Goal: Task Accomplishment & Management: Manage account settings

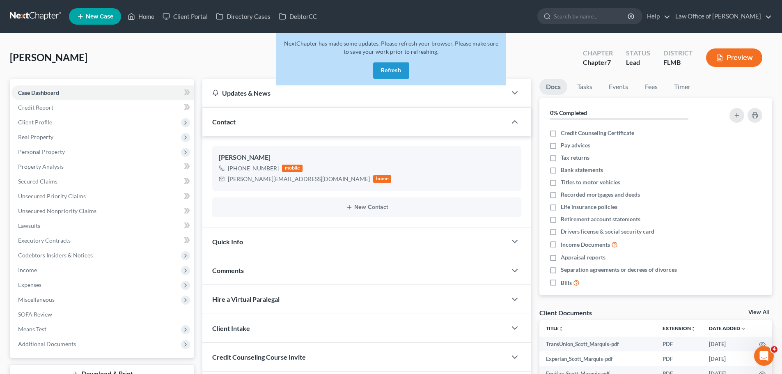
click at [398, 69] on button "Refresh" at bounding box center [391, 70] width 36 height 16
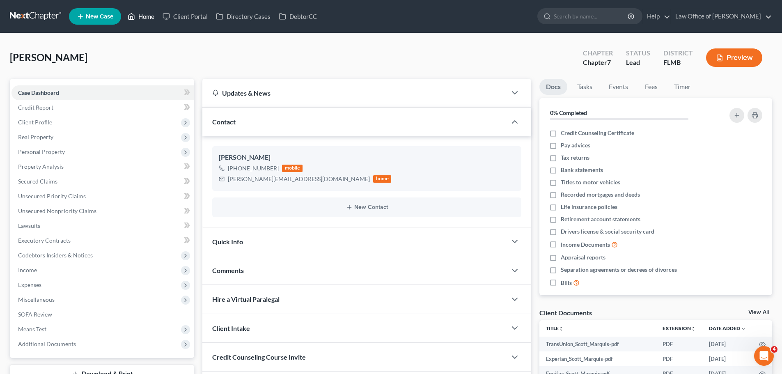
click at [144, 15] on link "Home" at bounding box center [141, 16] width 35 height 15
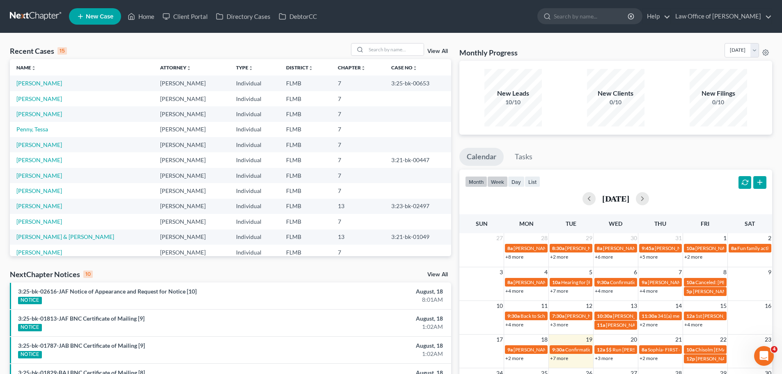
click at [496, 179] on button "week" at bounding box center [497, 181] width 21 height 11
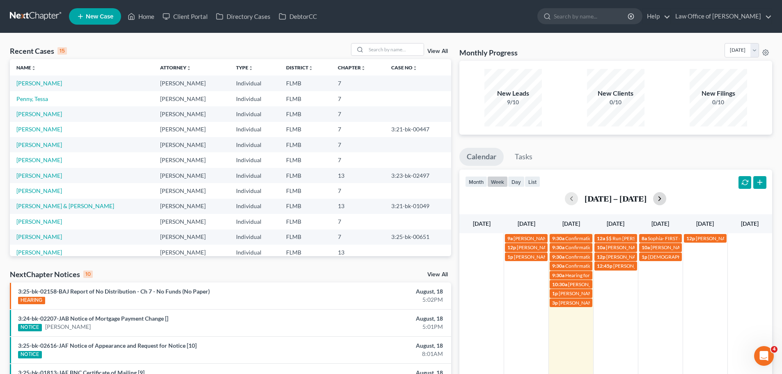
click at [666, 201] on button "button" at bounding box center [659, 198] width 13 height 13
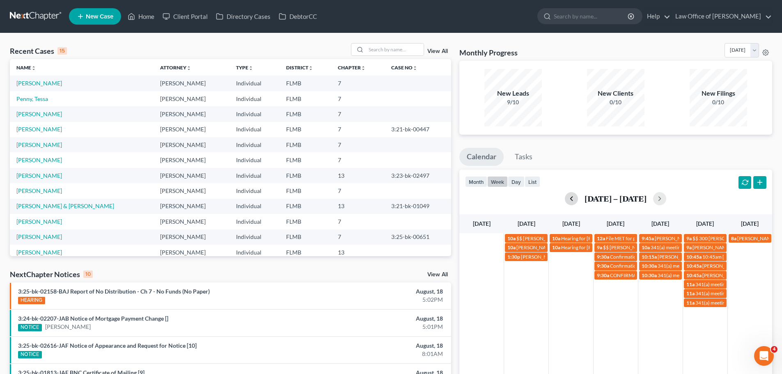
click at [572, 195] on button "button" at bounding box center [571, 198] width 13 height 13
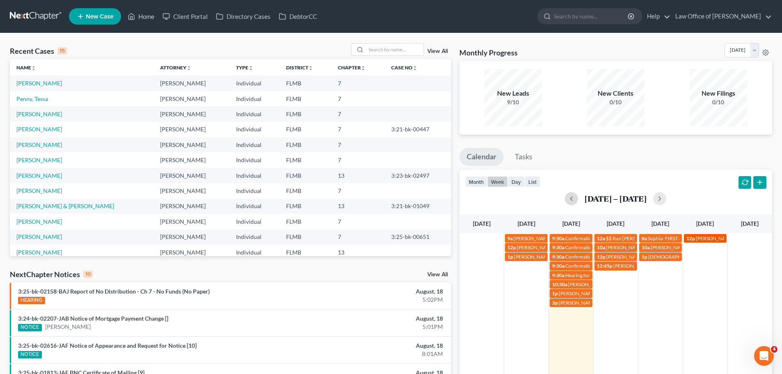
click at [695, 241] on div "12p [PERSON_NAME] Payment $375 - call first" at bounding box center [705, 238] width 38 height 6
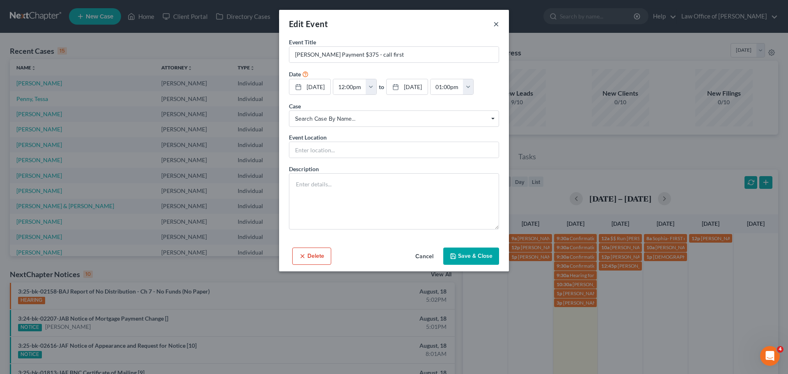
click at [497, 21] on button "×" at bounding box center [496, 24] width 6 height 10
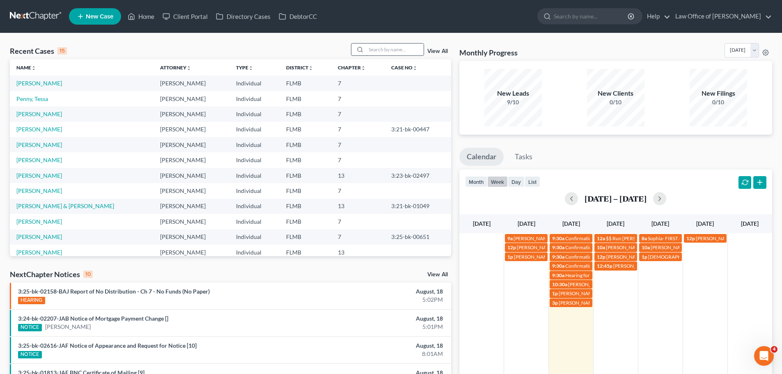
click at [369, 48] on input "search" at bounding box center [394, 50] width 57 height 12
type input "buckm"
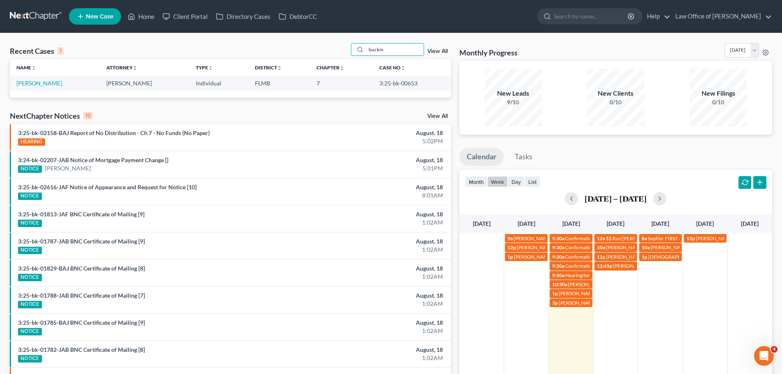
drag, startPoint x: 381, startPoint y: 50, endPoint x: 312, endPoint y: 44, distance: 69.2
click at [312, 44] on div "Recent Cases 1 buckm View All" at bounding box center [230, 51] width 441 height 16
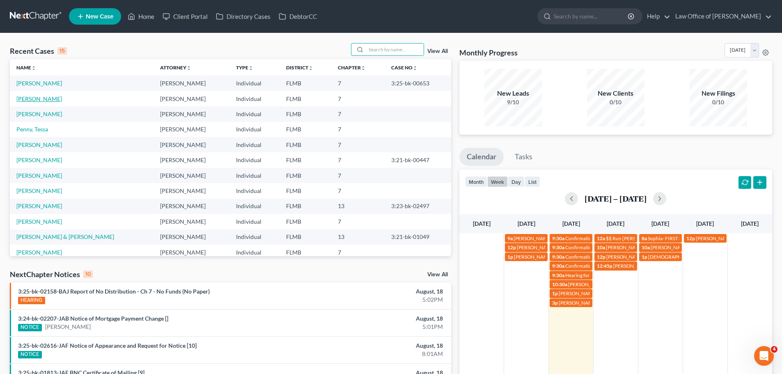
click at [40, 101] on link "[PERSON_NAME]" at bounding box center [39, 98] width 46 height 7
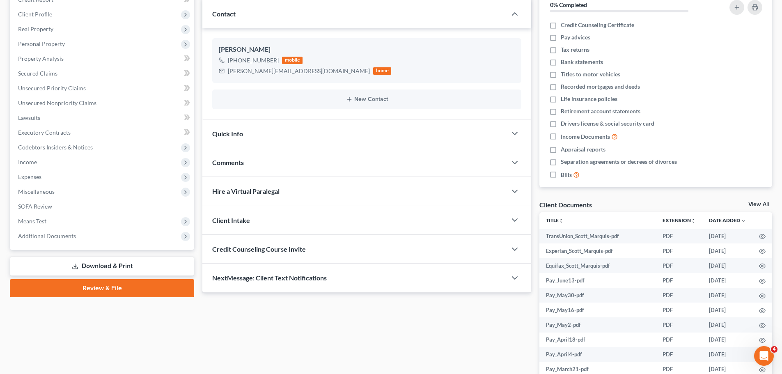
scroll to position [155, 0]
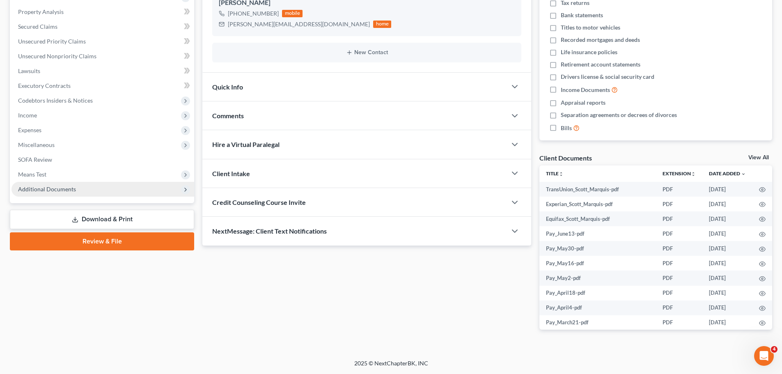
click at [44, 189] on span "Additional Documents" at bounding box center [47, 189] width 58 height 7
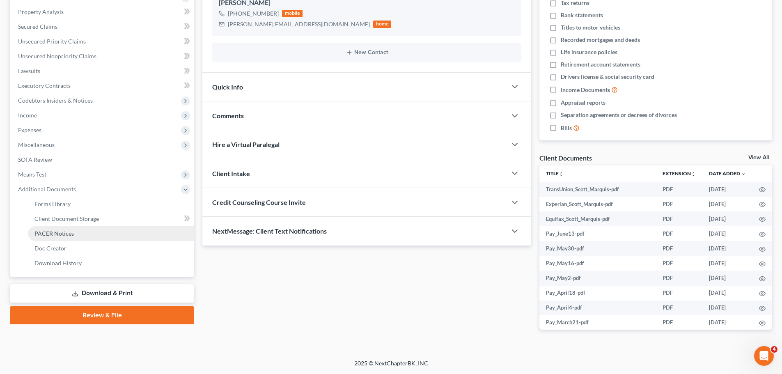
click at [58, 230] on span "PACER Notices" at bounding box center [53, 233] width 39 height 7
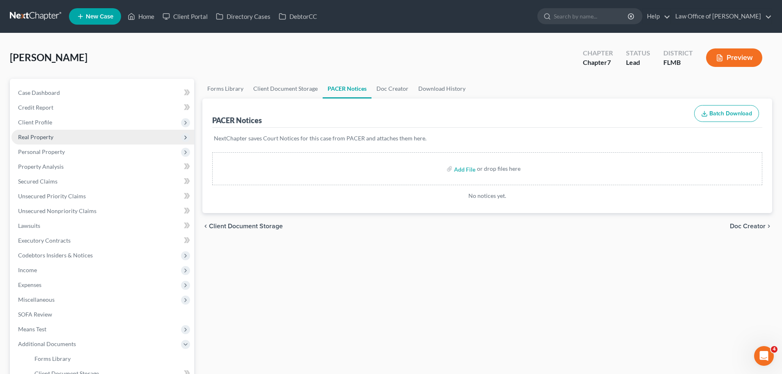
click at [41, 140] on span "Real Property" at bounding box center [102, 137] width 183 height 15
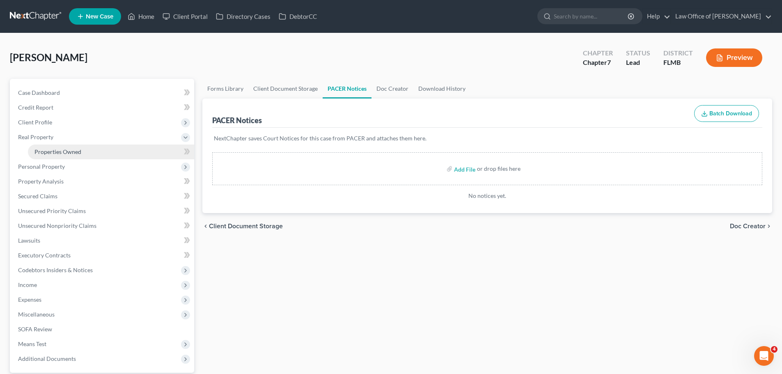
click at [46, 150] on span "Properties Owned" at bounding box center [57, 151] width 47 height 7
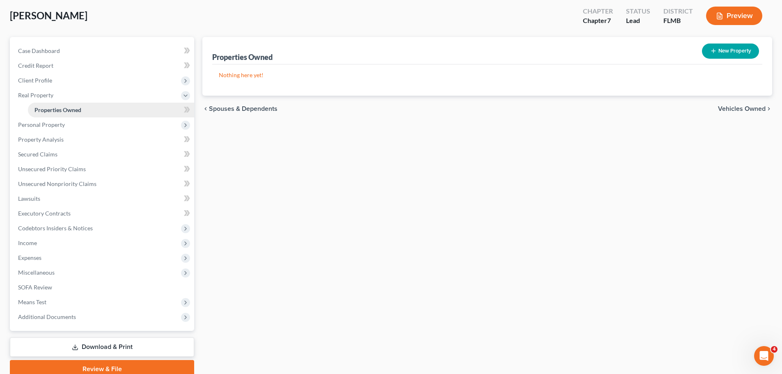
scroll to position [77, 0]
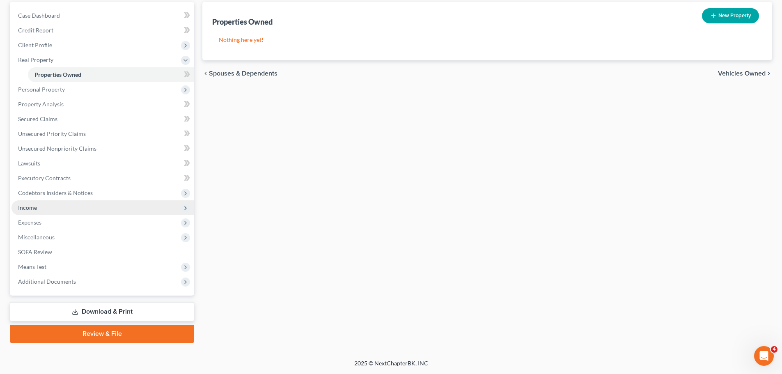
click at [76, 210] on span "Income" at bounding box center [102, 207] width 183 height 15
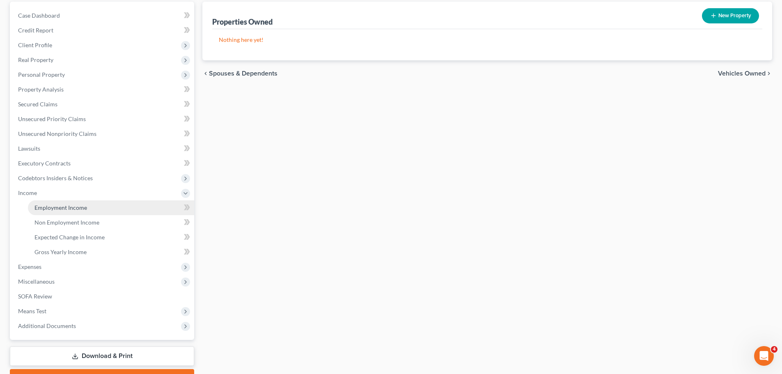
click at [83, 209] on span "Employment Income" at bounding box center [60, 207] width 53 height 7
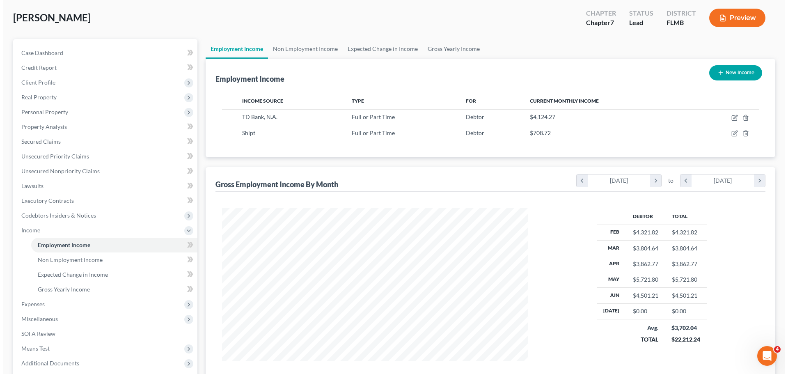
scroll to position [39, 0]
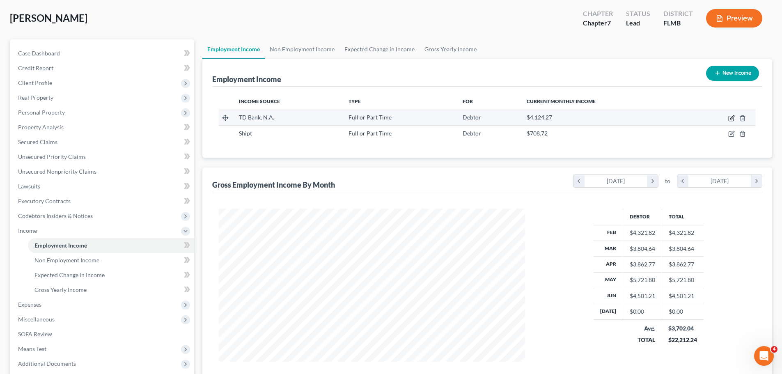
click at [734, 117] on icon "button" at bounding box center [731, 118] width 7 height 7
select select "0"
select select "20"
select select "2"
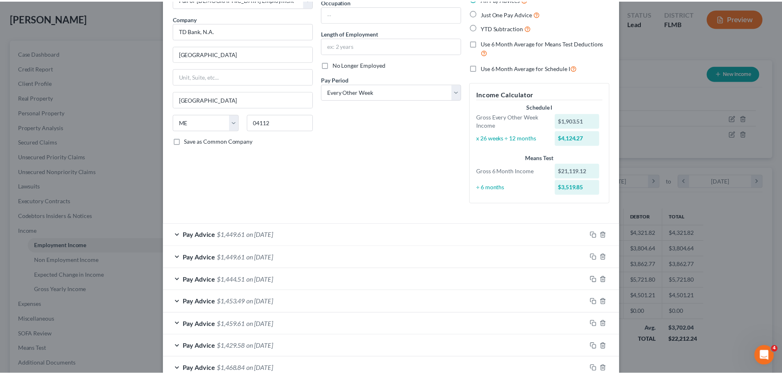
scroll to position [0, 0]
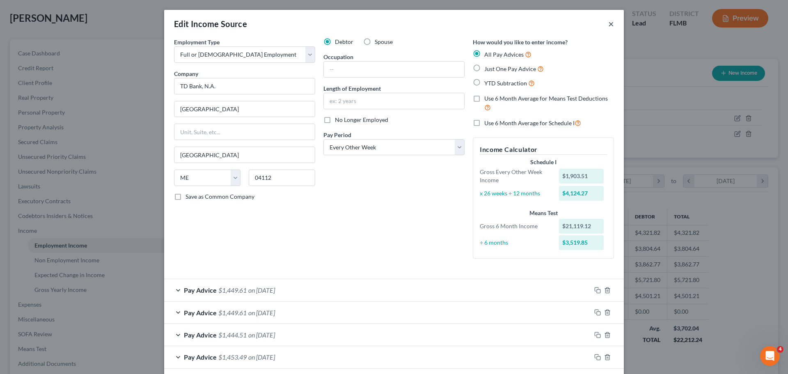
drag, startPoint x: 609, startPoint y: 23, endPoint x: 609, endPoint y: 28, distance: 5.4
click at [609, 23] on button "×" at bounding box center [611, 24] width 6 height 10
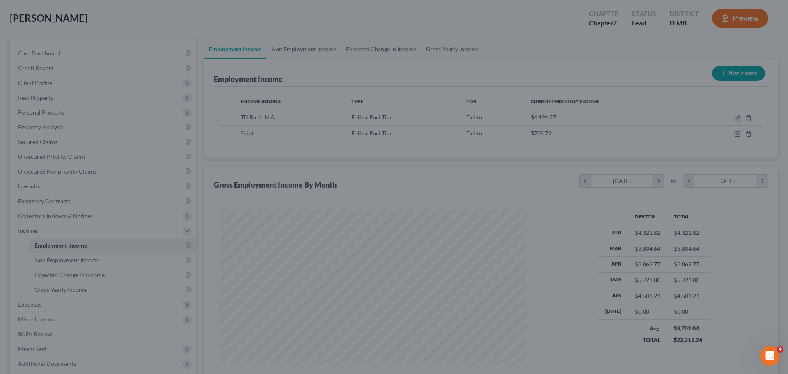
scroll to position [410330, 410160]
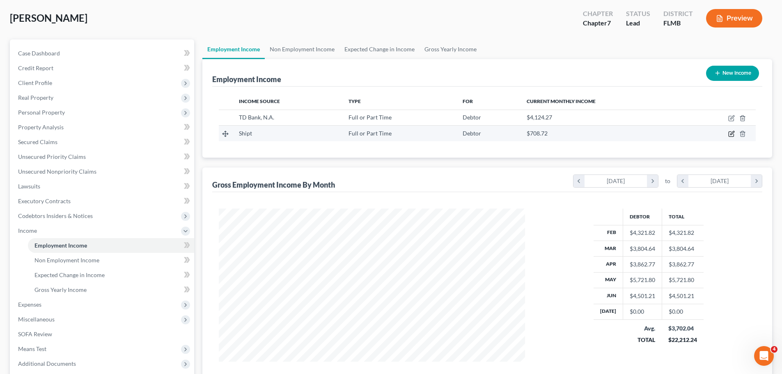
click at [731, 134] on icon "button" at bounding box center [731, 134] width 7 height 7
select select "0"
select select "3"
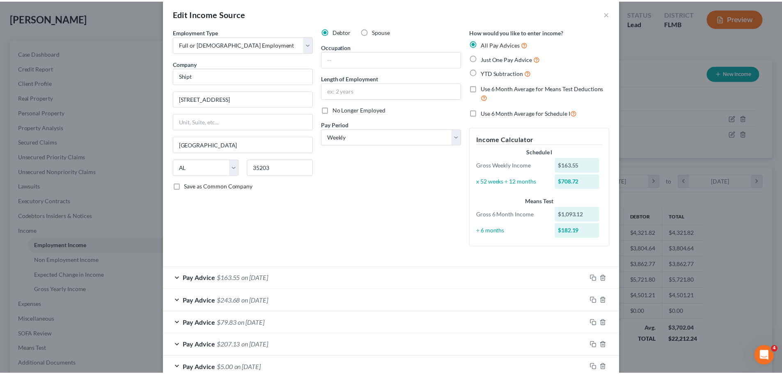
scroll to position [0, 0]
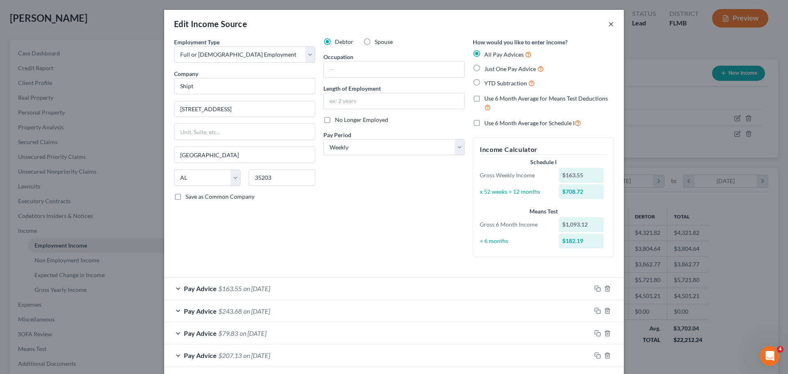
click at [609, 24] on button "×" at bounding box center [611, 24] width 6 height 10
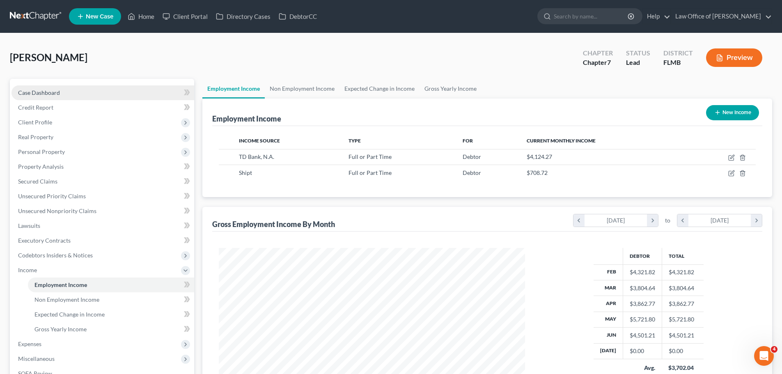
drag, startPoint x: 97, startPoint y: 89, endPoint x: 102, endPoint y: 90, distance: 5.2
click at [97, 89] on link "Case Dashboard" at bounding box center [102, 92] width 183 height 15
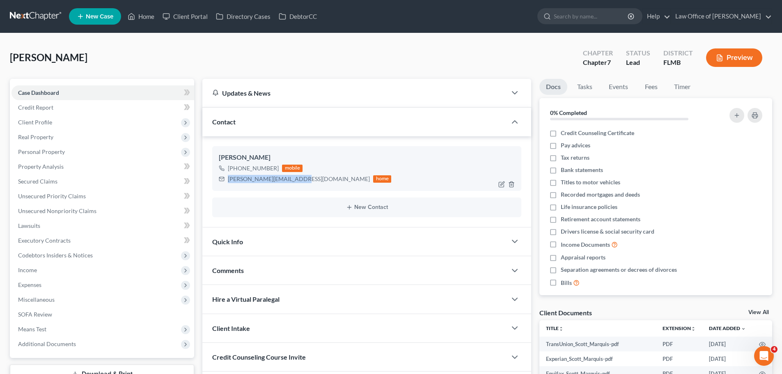
drag, startPoint x: 259, startPoint y: 183, endPoint x: 227, endPoint y: 179, distance: 32.0
click at [227, 179] on div "[PERSON_NAME][EMAIL_ADDRESS][DOMAIN_NAME] home" at bounding box center [305, 179] width 172 height 11
copy div "[PERSON_NAME][EMAIL_ADDRESS][DOMAIN_NAME]"
click at [154, 14] on link "Home" at bounding box center [141, 16] width 35 height 15
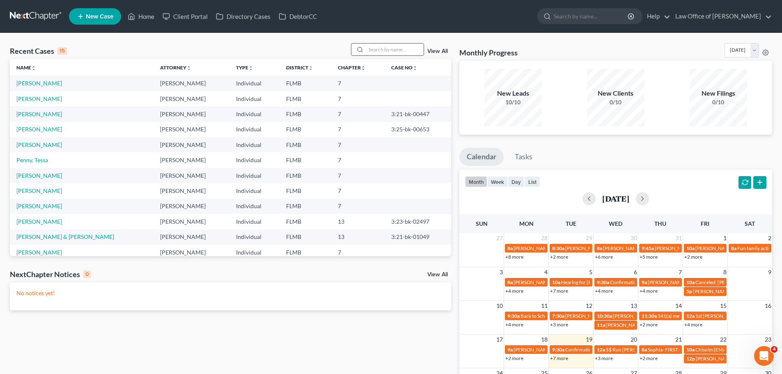
click at [385, 50] on input "search" at bounding box center [394, 50] width 57 height 12
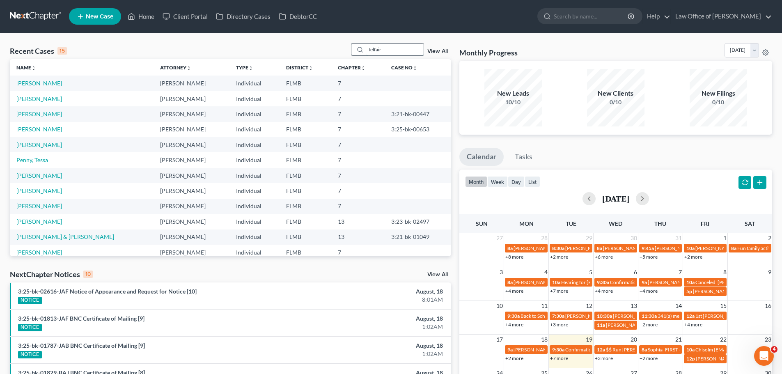
type input "telfair"
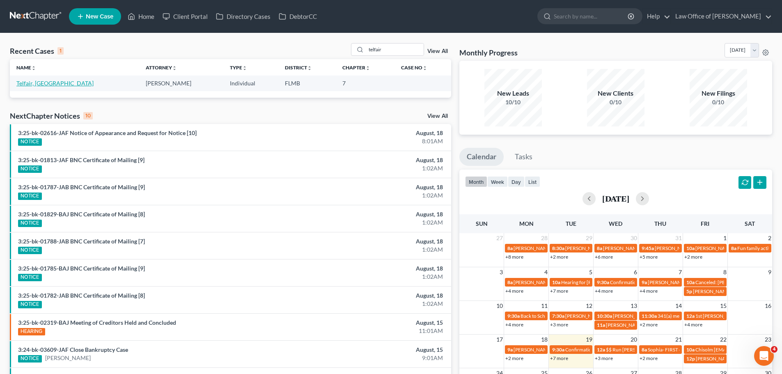
click at [48, 82] on link "Telfair, [GEOGRAPHIC_DATA]" at bounding box center [54, 83] width 77 height 7
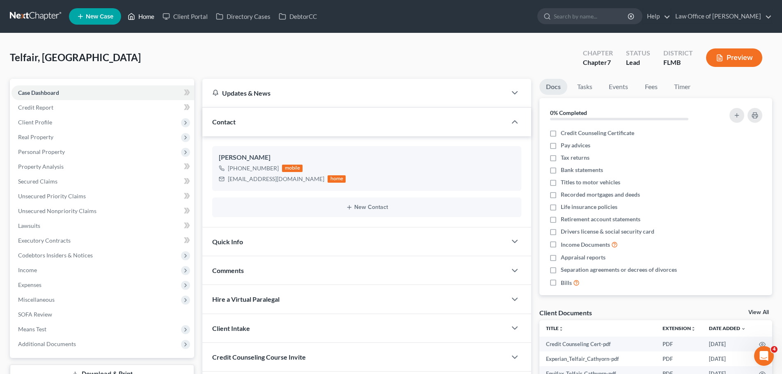
click at [144, 18] on link "Home" at bounding box center [141, 16] width 35 height 15
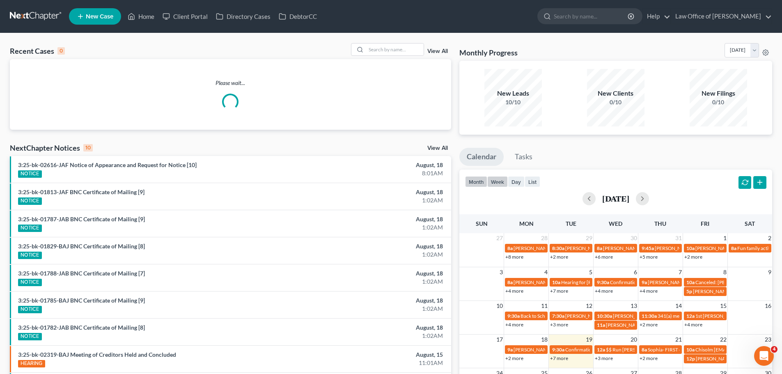
click at [500, 181] on button "week" at bounding box center [497, 181] width 21 height 11
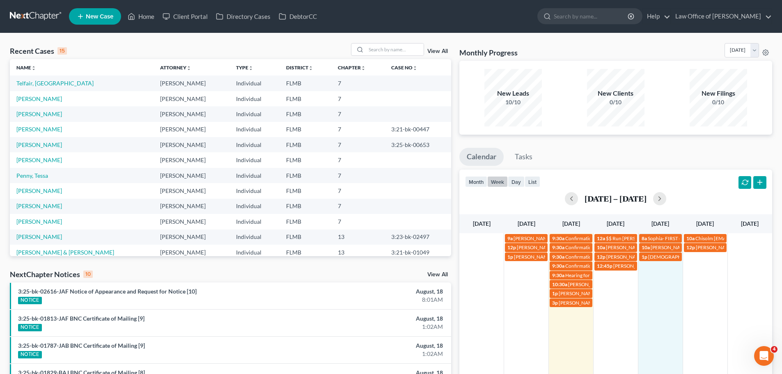
click at [662, 294] on td "1p [PERSON_NAME]" at bounding box center [660, 279] width 45 height 55
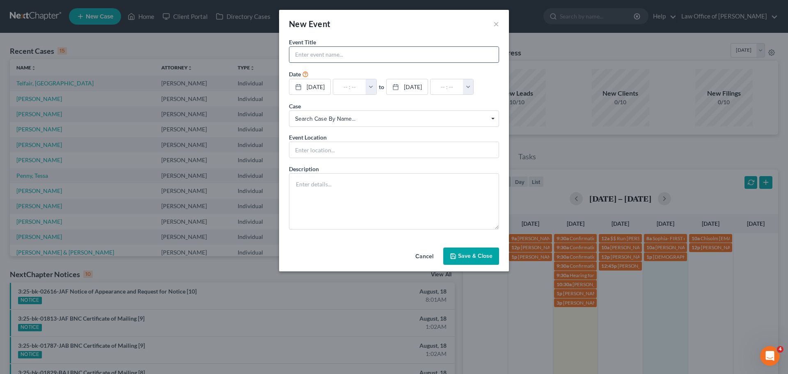
click at [327, 52] on input "text" at bounding box center [393, 55] width 209 height 16
paste input "[PERSON_NAME]"
type input "[PERSON_NAME]"
click at [347, 89] on input "text" at bounding box center [349, 87] width 33 height 16
type input "1"
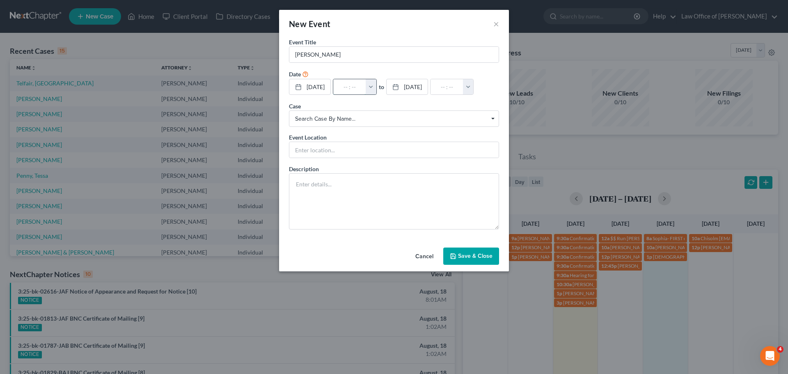
type input "01:00am"
type input "11:"
type input "12:00pm"
type input "11:3"
type input "01:00am"
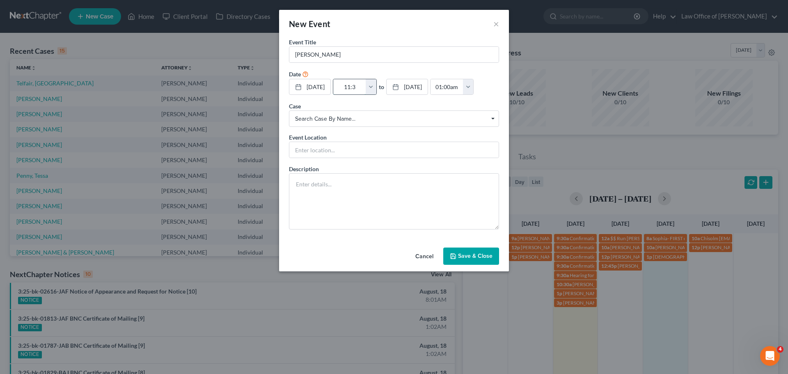
type input "11:30"
type input "12:30pm"
type input "11:30a"
type input "01:00am"
type input "11:30am"
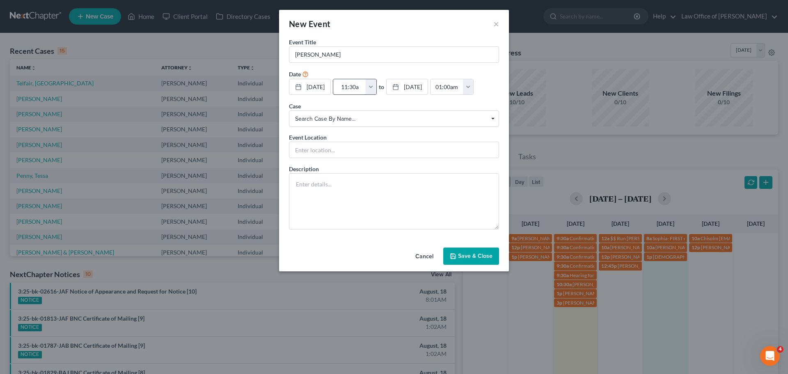
type input "12:30pm"
type input "11:30am"
click at [378, 52] on input "[PERSON_NAME]" at bounding box center [393, 55] width 209 height 16
paste input "[PHONE_NUMBER]"
type input "[PERSON_NAME] [PHONE_NUMBER]"
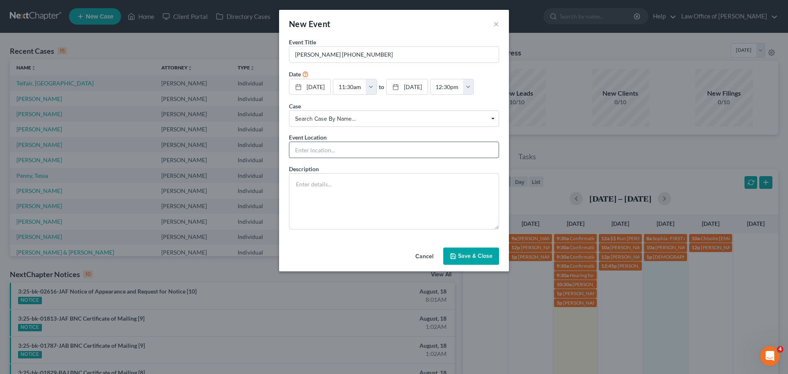
click at [334, 151] on input "text" at bounding box center [393, 150] width 209 height 16
type input "Phone Consult"
click at [304, 188] on textarea at bounding box center [394, 201] width 210 height 56
click at [370, 215] on textarea at bounding box center [394, 201] width 210 height 56
paste textarea "I want to explore some bankruptcy options for my business when would be a good …"
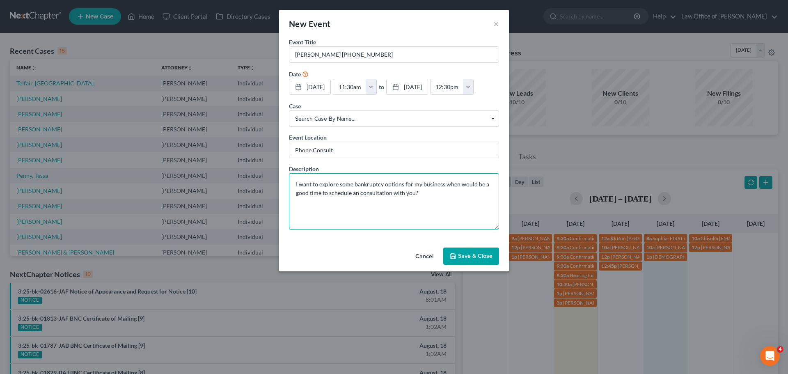
type textarea "I want to explore some bankruptcy options for my business when would be a good …"
click at [461, 257] on button "Save & Close" at bounding box center [471, 256] width 56 height 17
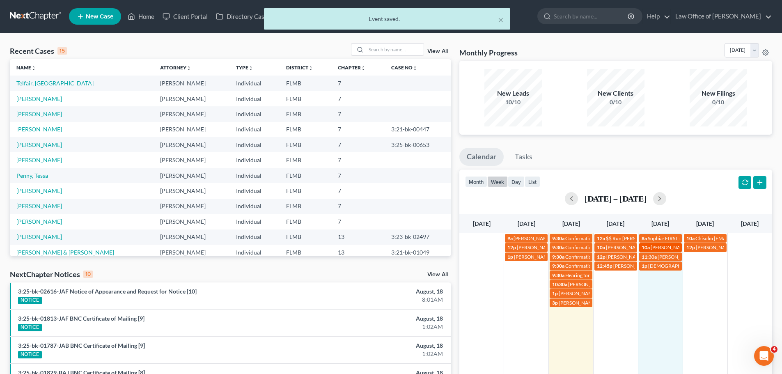
click at [672, 250] on div "10a [PERSON_NAME]" at bounding box center [661, 247] width 38 height 6
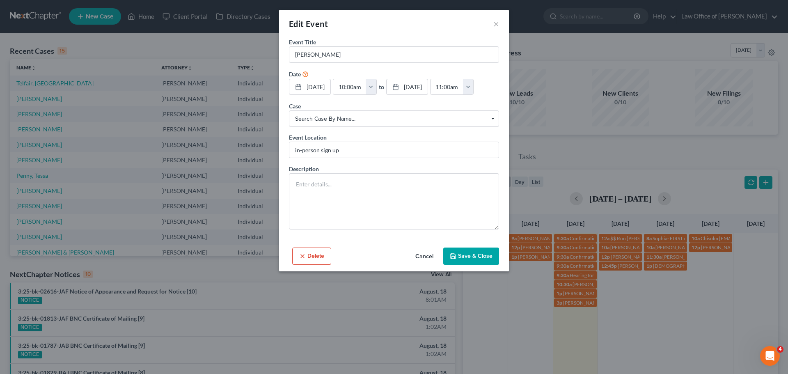
click at [500, 23] on div "Edit Event ×" at bounding box center [394, 24] width 230 height 28
click at [495, 23] on button "×" at bounding box center [496, 24] width 6 height 10
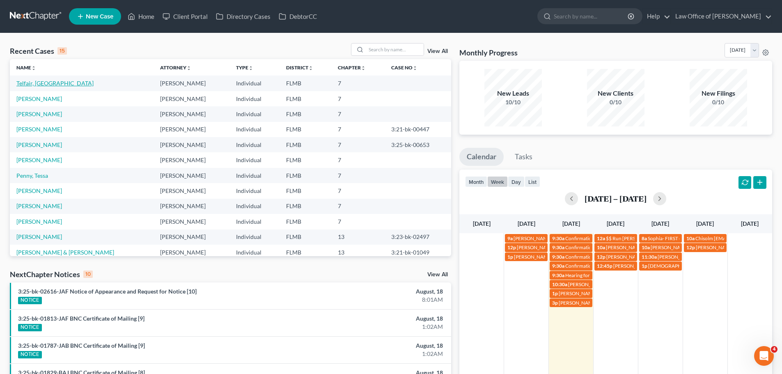
click at [49, 85] on link "Telfair, [GEOGRAPHIC_DATA]" at bounding box center [54, 83] width 77 height 7
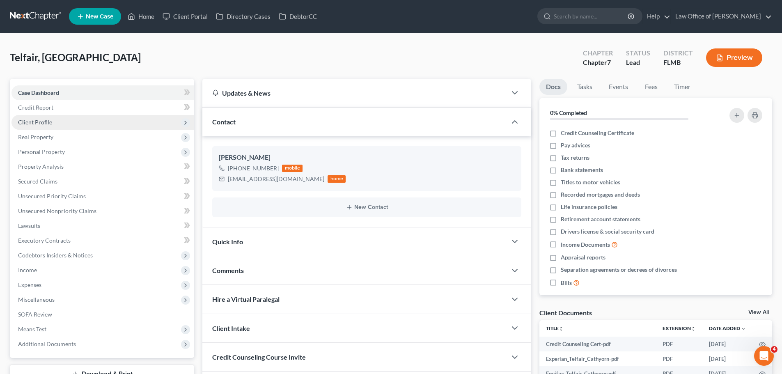
click at [56, 124] on span "Client Profile" at bounding box center [102, 122] width 183 height 15
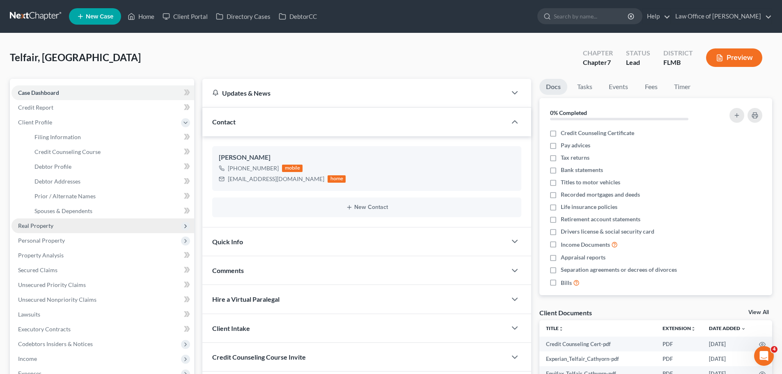
click at [64, 227] on span "Real Property" at bounding box center [102, 225] width 183 height 15
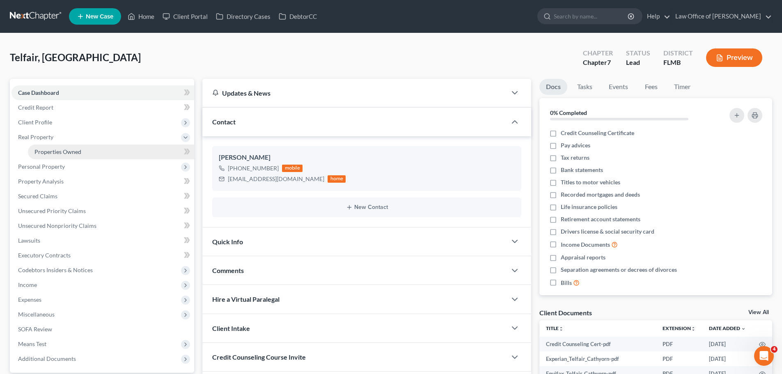
drag, startPoint x: 80, startPoint y: 158, endPoint x: 81, endPoint y: 153, distance: 4.5
click at [80, 157] on link "Properties Owned" at bounding box center [111, 151] width 166 height 15
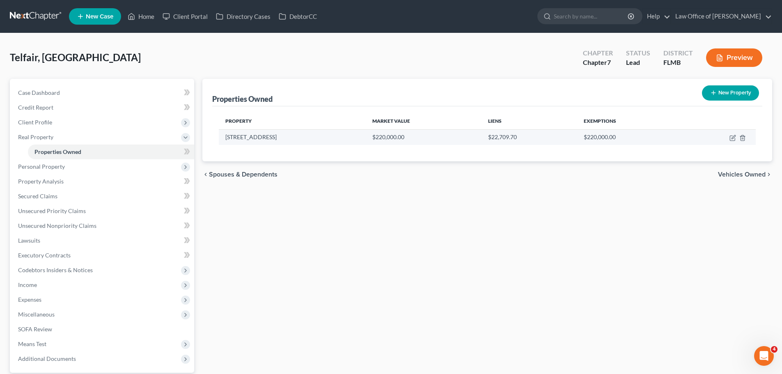
drag, startPoint x: 280, startPoint y: 140, endPoint x: 221, endPoint y: 138, distance: 58.7
click at [221, 138] on td "[STREET_ADDRESS]" at bounding box center [292, 137] width 147 height 16
copy td "[STREET_ADDRESS]"
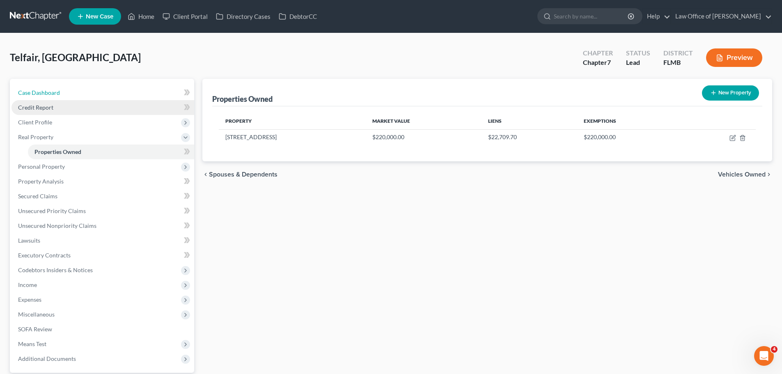
drag, startPoint x: 47, startPoint y: 89, endPoint x: 147, endPoint y: 103, distance: 100.7
click at [47, 89] on span "Case Dashboard" at bounding box center [39, 92] width 42 height 7
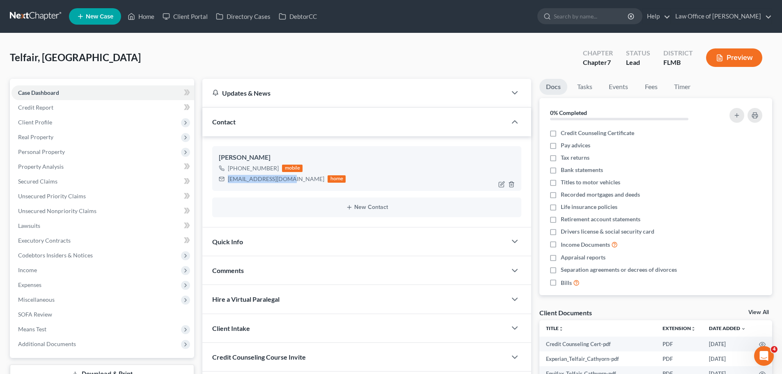
drag, startPoint x: 286, startPoint y: 179, endPoint x: 228, endPoint y: 181, distance: 57.5
click at [228, 181] on div "[EMAIL_ADDRESS][DOMAIN_NAME] home" at bounding box center [282, 179] width 127 height 11
copy div "[EMAIL_ADDRESS][DOMAIN_NAME]"
click at [52, 275] on span "Income" at bounding box center [102, 270] width 183 height 15
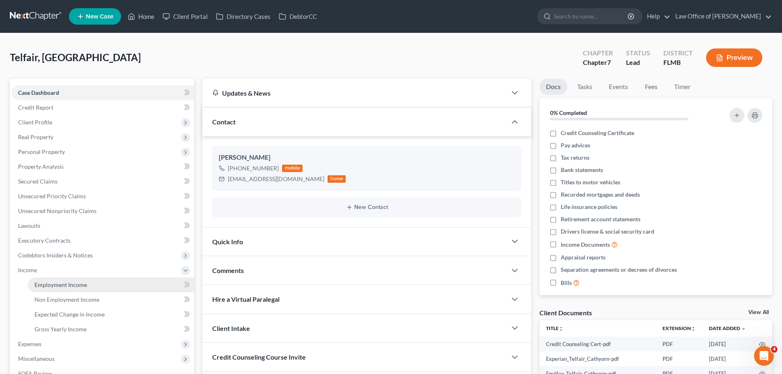
click at [61, 281] on span "Employment Income" at bounding box center [60, 284] width 53 height 7
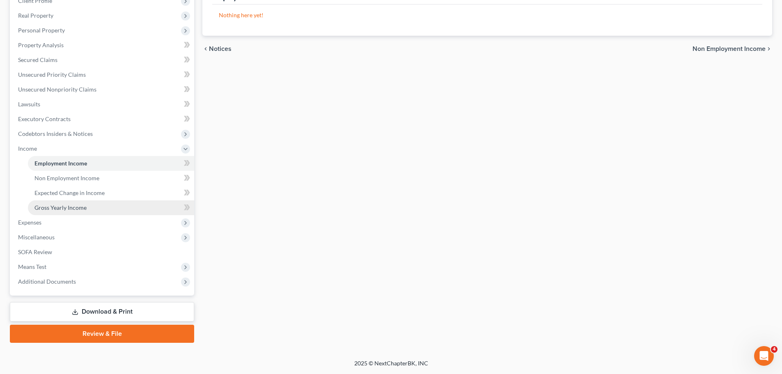
click at [75, 205] on span "Gross Yearly Income" at bounding box center [60, 207] width 52 height 7
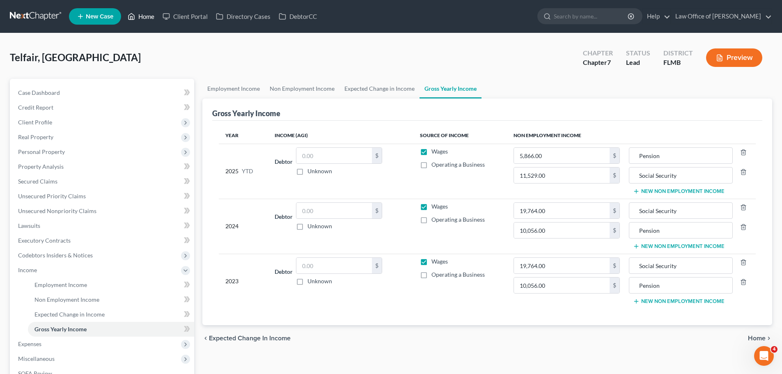
click at [146, 19] on link "Home" at bounding box center [141, 16] width 35 height 15
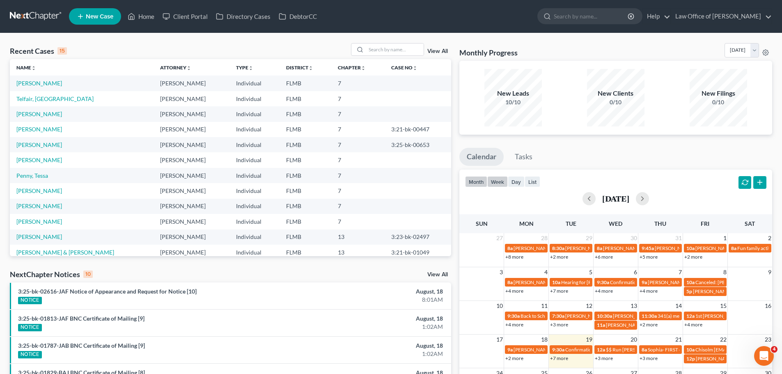
click at [504, 183] on button "week" at bounding box center [497, 181] width 21 height 11
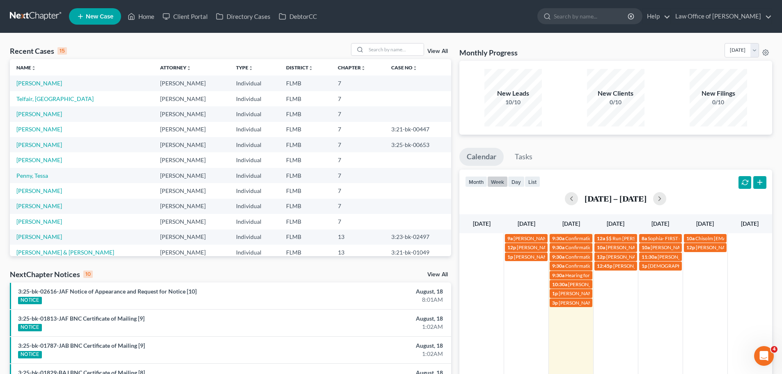
click at [41, 105] on td "Telfair, [GEOGRAPHIC_DATA]" at bounding box center [82, 98] width 144 height 15
click at [41, 101] on link "Telfair, [GEOGRAPHIC_DATA]" at bounding box center [54, 98] width 77 height 7
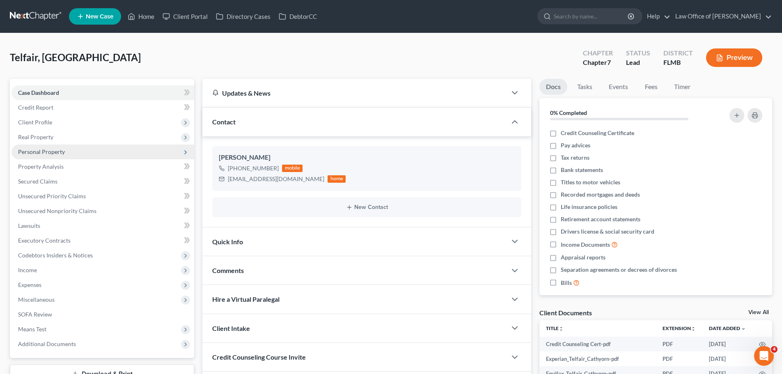
click at [71, 155] on span "Personal Property" at bounding box center [102, 151] width 183 height 15
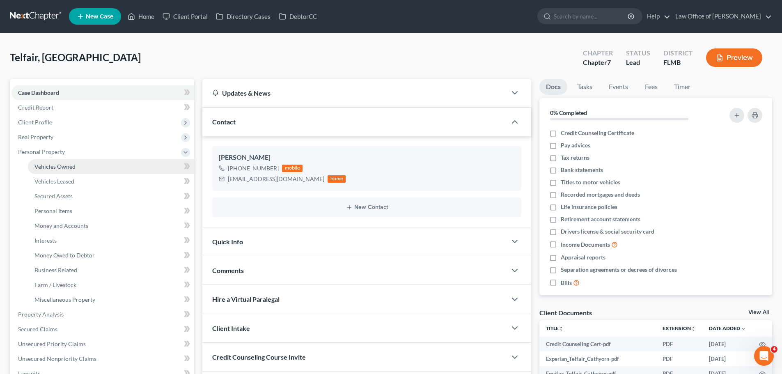
click at [74, 168] on span "Vehicles Owned" at bounding box center [54, 166] width 41 height 7
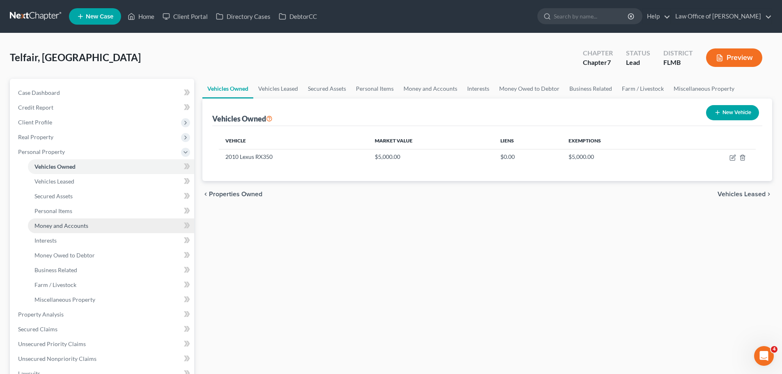
click at [62, 227] on span "Money and Accounts" at bounding box center [61, 225] width 54 height 7
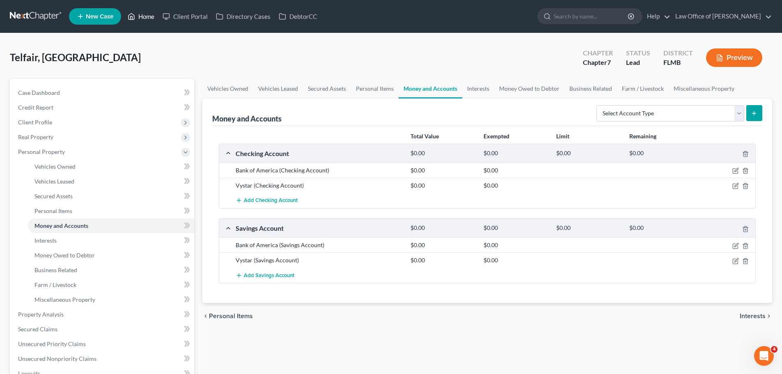
click at [144, 15] on link "Home" at bounding box center [141, 16] width 35 height 15
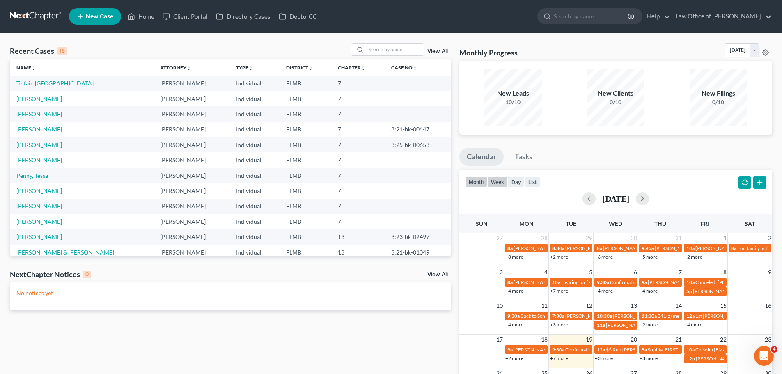
click at [504, 184] on button "week" at bounding box center [497, 181] width 21 height 11
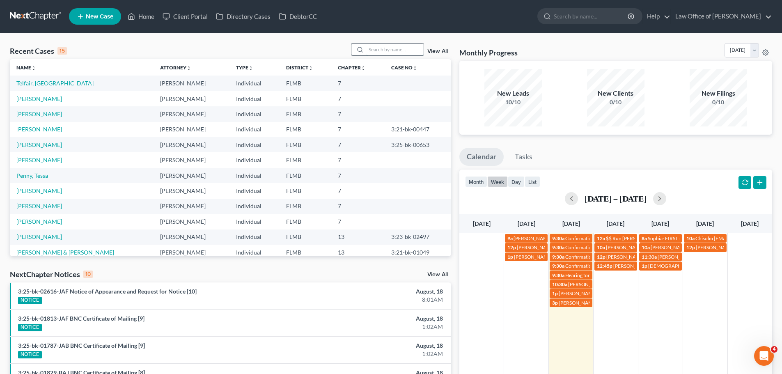
click at [371, 48] on input "search" at bounding box center [394, 50] width 57 height 12
type input "[PERSON_NAME]"
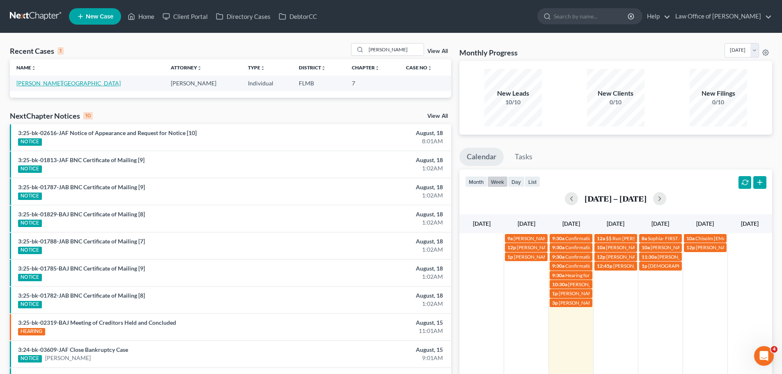
click at [48, 82] on link "[PERSON_NAME][GEOGRAPHIC_DATA]" at bounding box center [68, 83] width 104 height 7
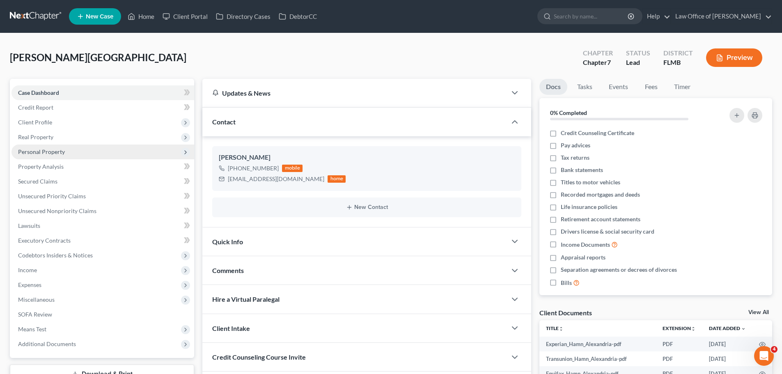
drag, startPoint x: 50, startPoint y: 151, endPoint x: 51, endPoint y: 156, distance: 4.3
click at [50, 151] on span "Personal Property" at bounding box center [41, 151] width 47 height 7
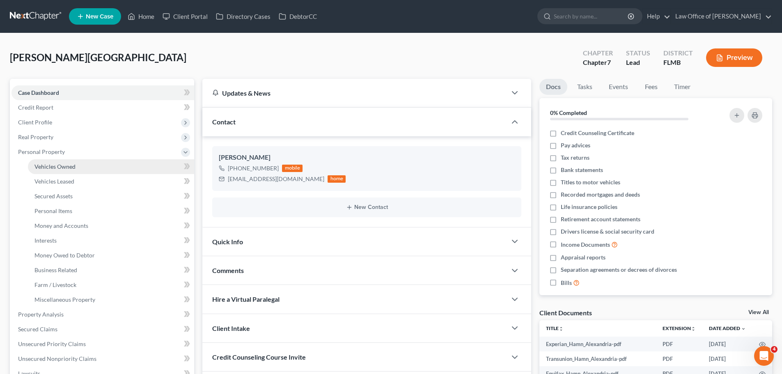
click at [57, 167] on span "Vehicles Owned" at bounding box center [54, 166] width 41 height 7
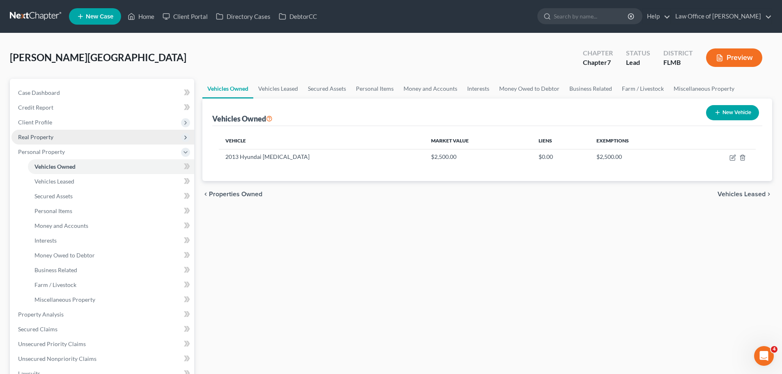
click at [51, 139] on span "Real Property" at bounding box center [35, 136] width 35 height 7
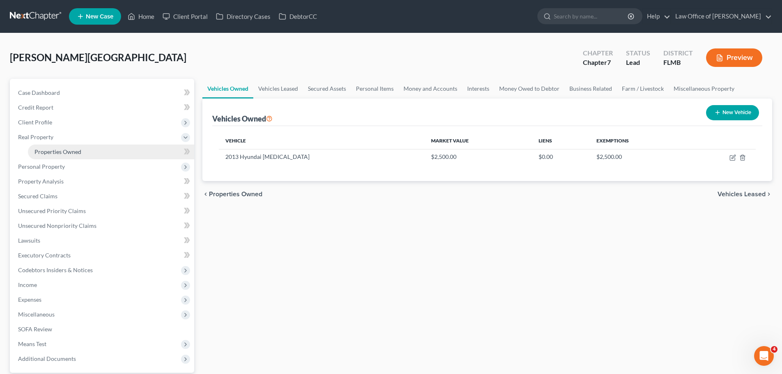
click at [67, 155] on link "Properties Owned" at bounding box center [111, 151] width 166 height 15
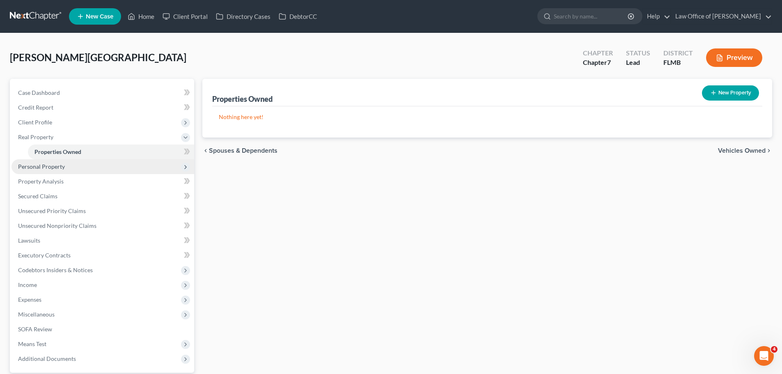
click at [50, 172] on span "Personal Property" at bounding box center [102, 166] width 183 height 15
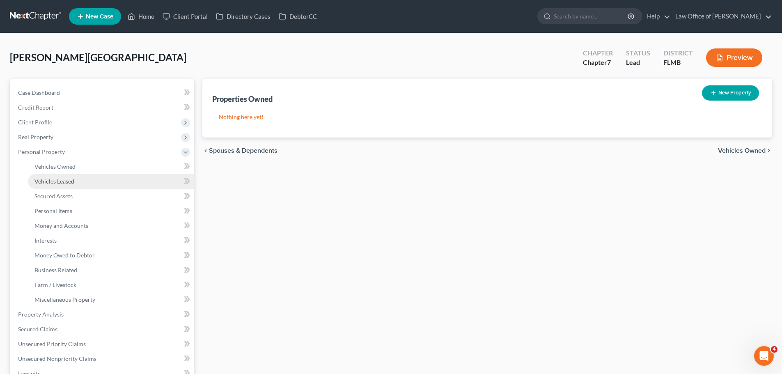
click at [52, 179] on span "Vehicles Leased" at bounding box center [54, 181] width 40 height 7
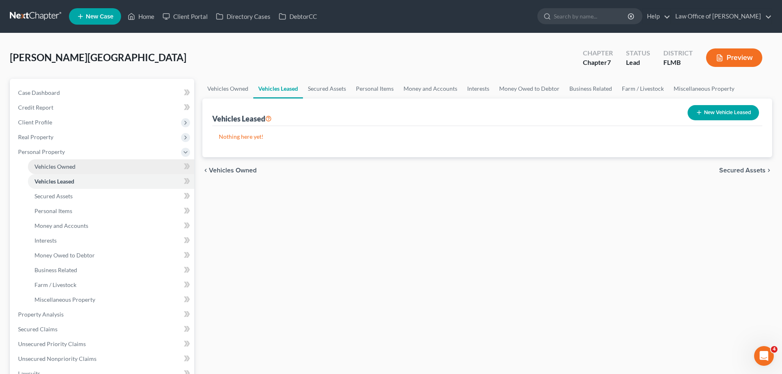
click at [48, 167] on span "Vehicles Owned" at bounding box center [54, 166] width 41 height 7
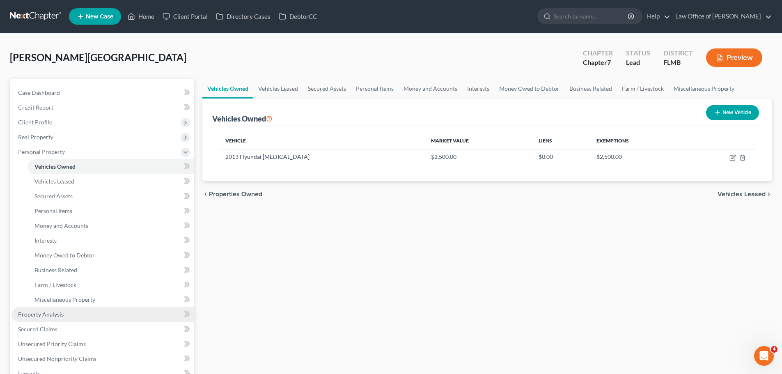
scroll to position [123, 0]
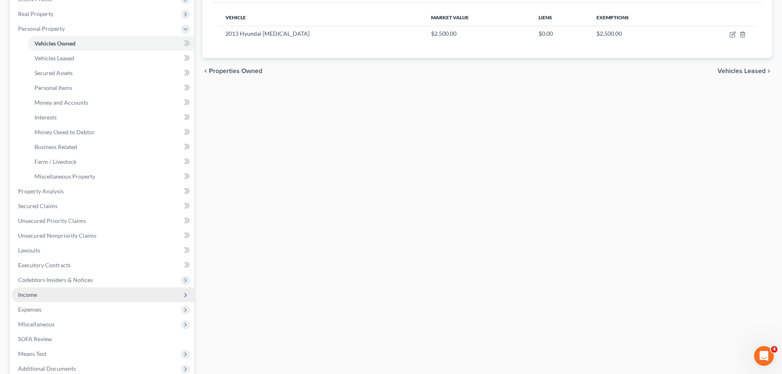
click at [67, 290] on span "Income" at bounding box center [102, 294] width 183 height 15
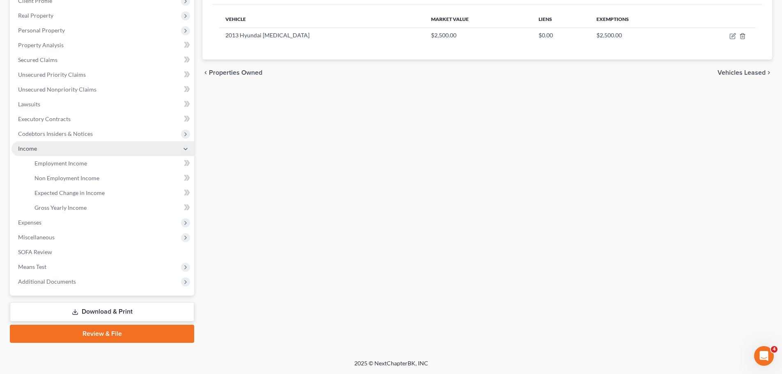
scroll to position [122, 0]
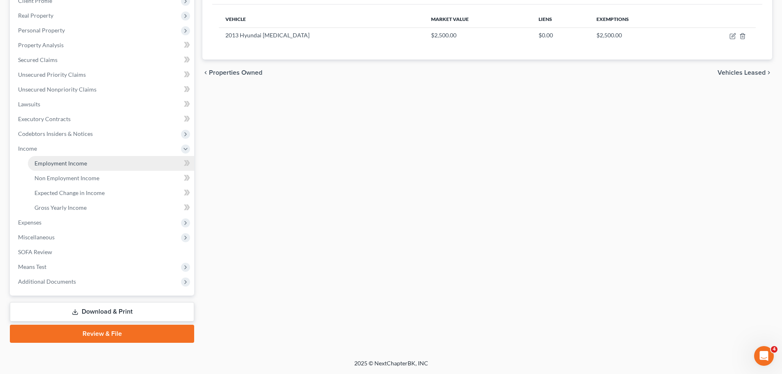
click at [84, 166] on span "Employment Income" at bounding box center [60, 163] width 53 height 7
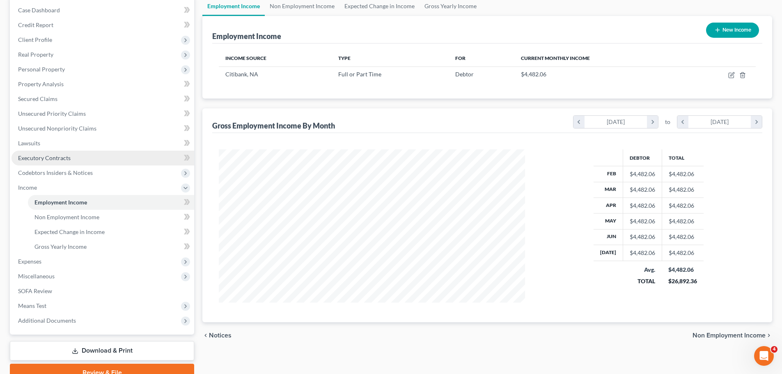
scroll to position [80, 0]
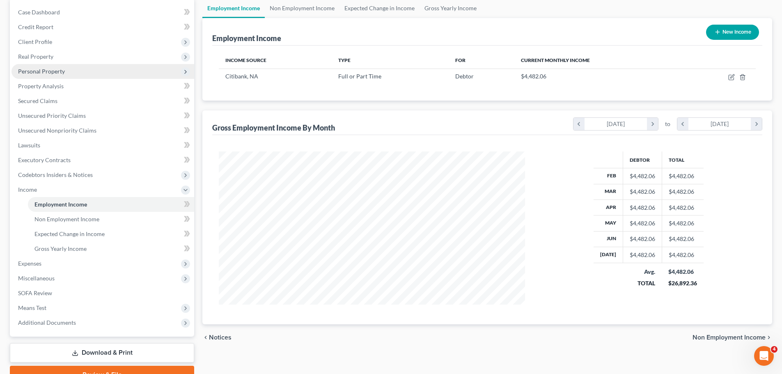
click at [59, 71] on span "Personal Property" at bounding box center [41, 71] width 47 height 7
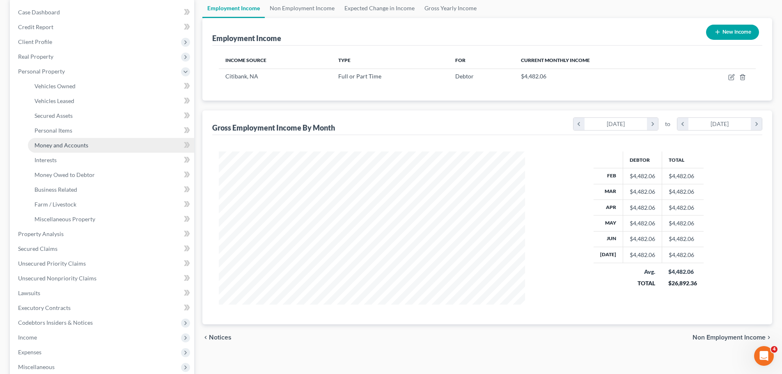
click at [74, 146] on span "Money and Accounts" at bounding box center [61, 145] width 54 height 7
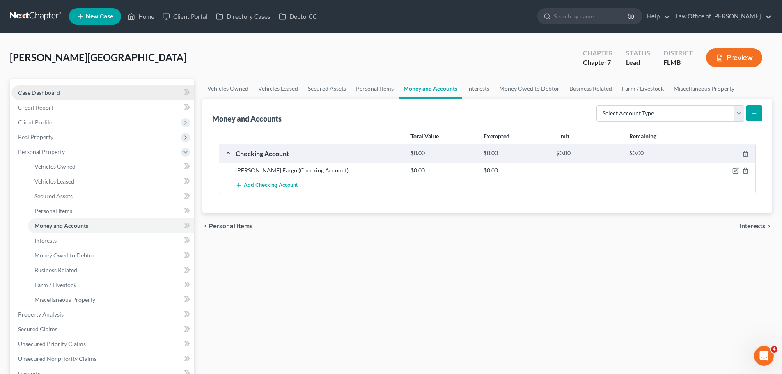
click at [89, 92] on link "Case Dashboard" at bounding box center [102, 92] width 183 height 15
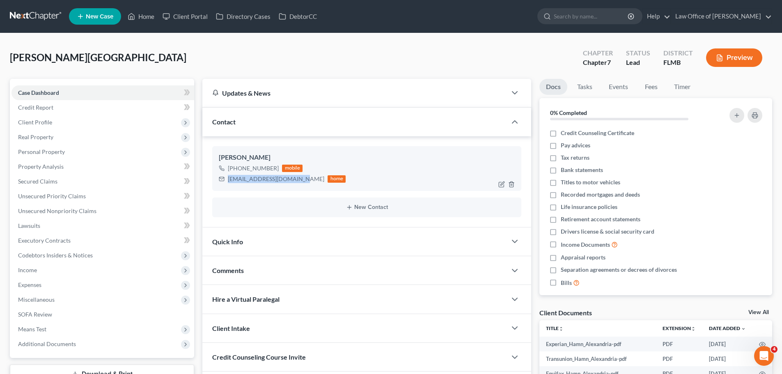
drag, startPoint x: 300, startPoint y: 179, endPoint x: 227, endPoint y: 177, distance: 72.3
click at [227, 177] on div "[EMAIL_ADDRESS][DOMAIN_NAME] home" at bounding box center [282, 179] width 127 height 11
copy div "[EMAIL_ADDRESS][DOMAIN_NAME]"
click at [144, 14] on link "Home" at bounding box center [141, 16] width 35 height 15
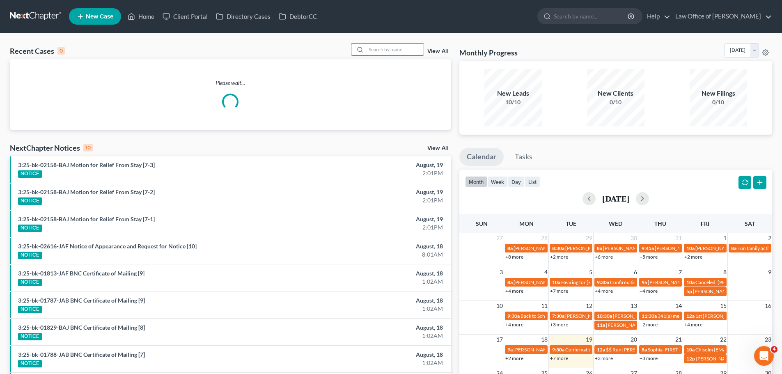
click at [400, 45] on input "search" at bounding box center [394, 50] width 57 height 12
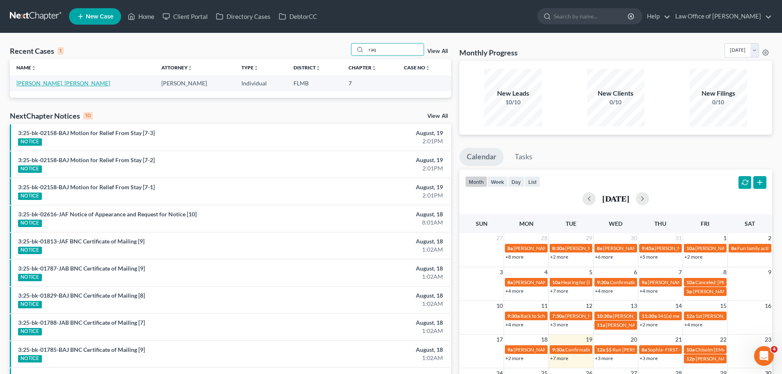
type input "raq"
click at [62, 85] on link "[PERSON_NAME], [PERSON_NAME]" at bounding box center [63, 83] width 94 height 7
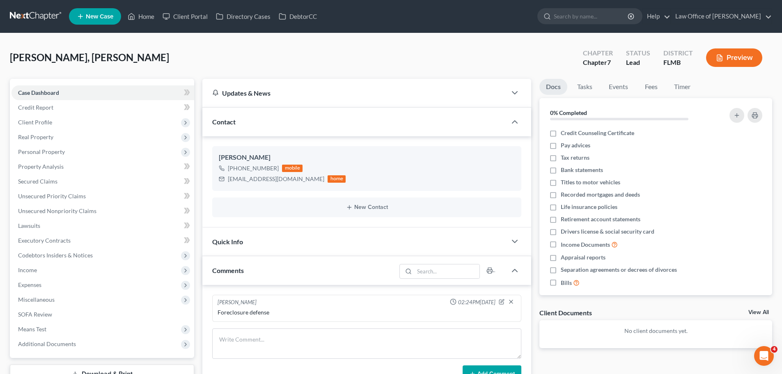
click at [136, 24] on ul "New Case Home Client Portal Directory Cases DebtorCC - No Result - See all resu…" at bounding box center [420, 16] width 703 height 21
click at [130, 16] on icon at bounding box center [131, 16] width 7 height 10
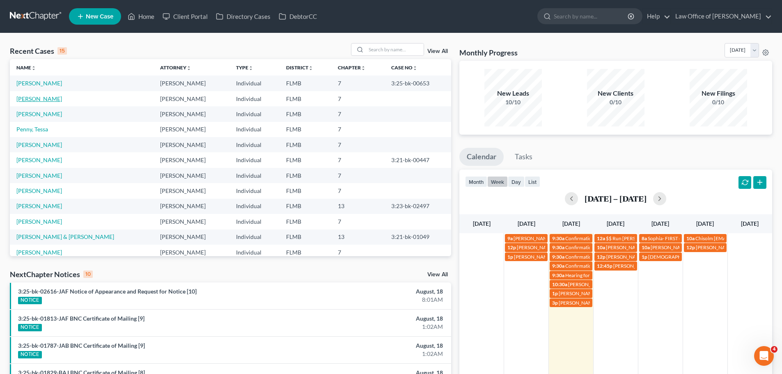
click at [38, 101] on link "[PERSON_NAME]" at bounding box center [39, 98] width 46 height 7
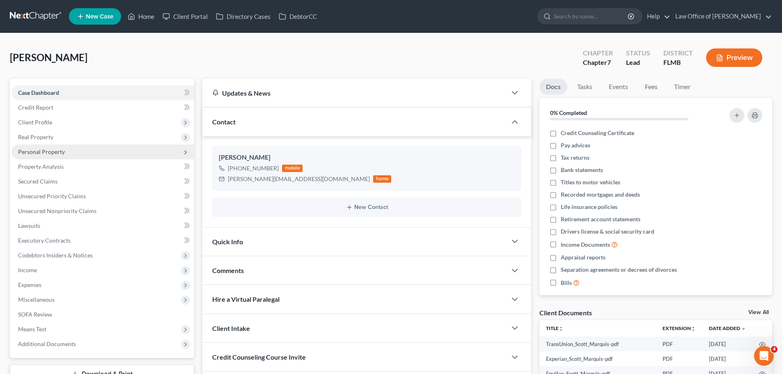
click at [45, 156] on span "Personal Property" at bounding box center [102, 151] width 183 height 15
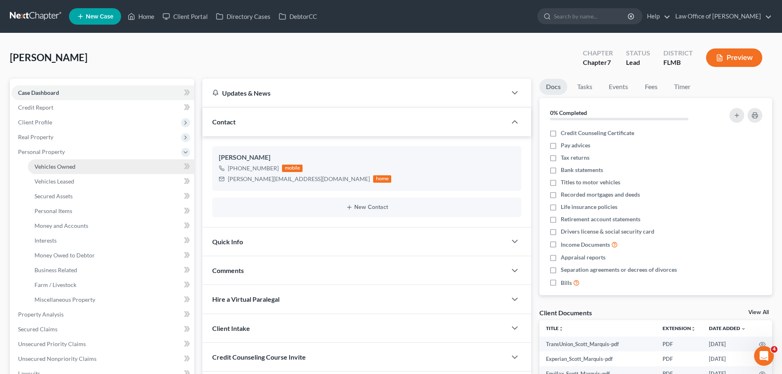
click at [48, 170] on span "Vehicles Owned" at bounding box center [54, 166] width 41 height 7
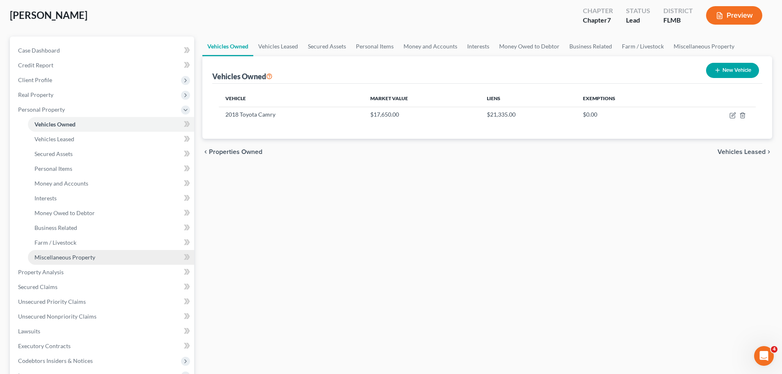
scroll to position [123, 0]
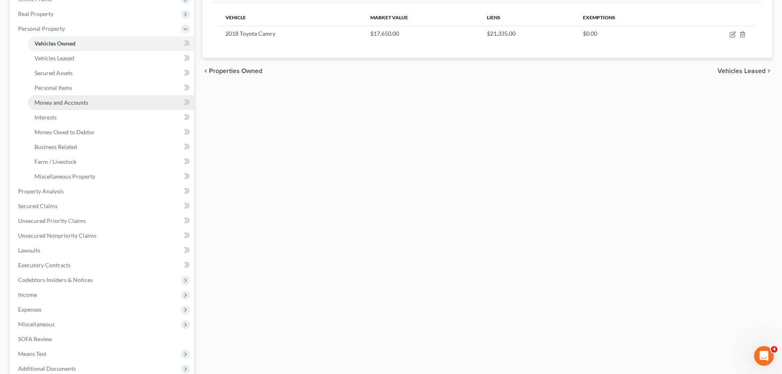
click at [84, 103] on span "Money and Accounts" at bounding box center [61, 102] width 54 height 7
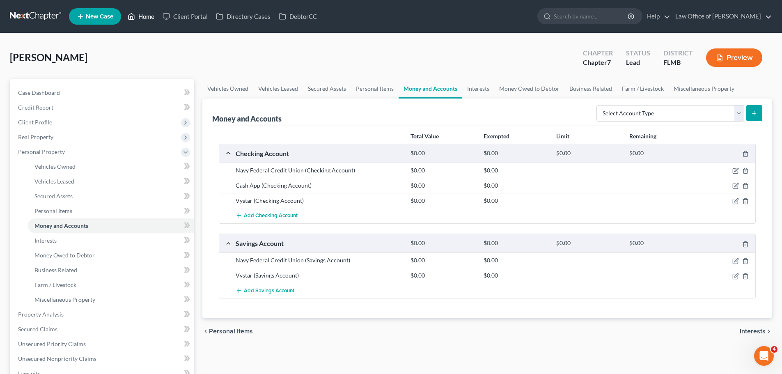
click at [147, 14] on link "Home" at bounding box center [141, 16] width 35 height 15
